Goal: Ask a question

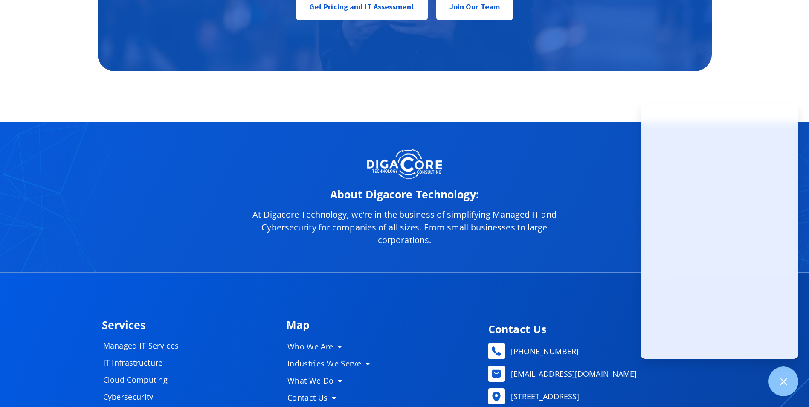
scroll to position [4259, 0]
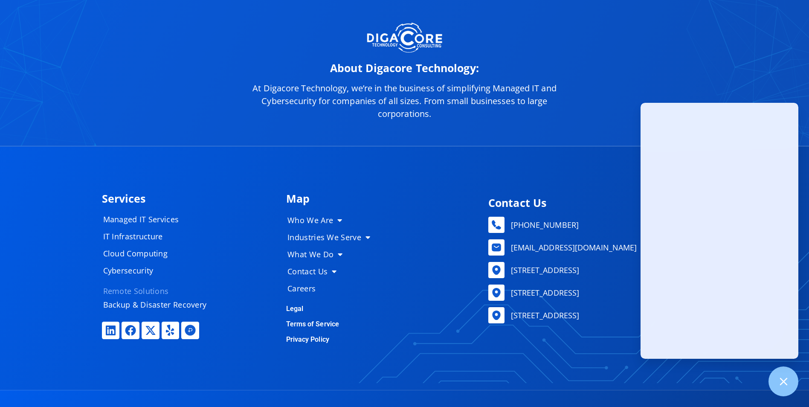
click at [139, 288] on link "Remote Solutions" at bounding box center [159, 290] width 128 height 17
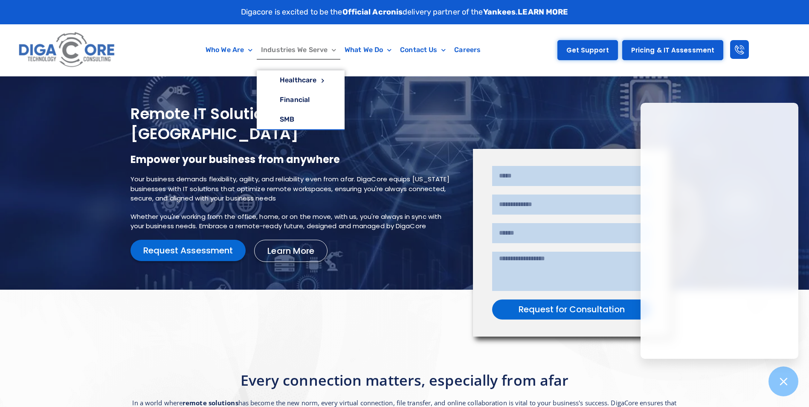
click at [565, 45] on link "Get Support" at bounding box center [587, 50] width 61 height 20
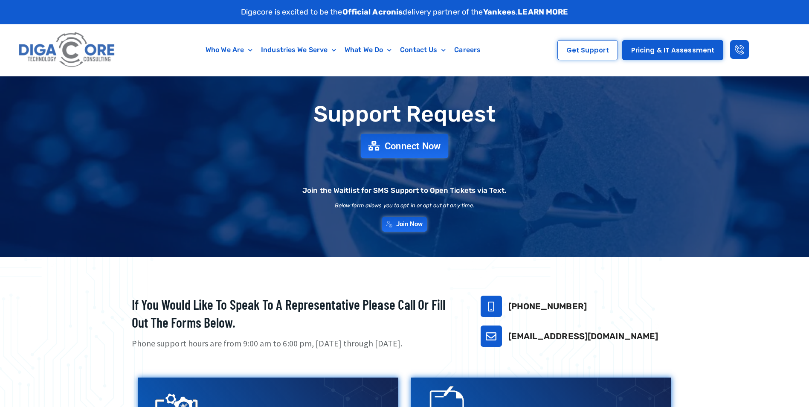
click at [419, 142] on span "Connect Now" at bounding box center [413, 145] width 56 height 9
